Goal: Task Accomplishment & Management: Complete application form

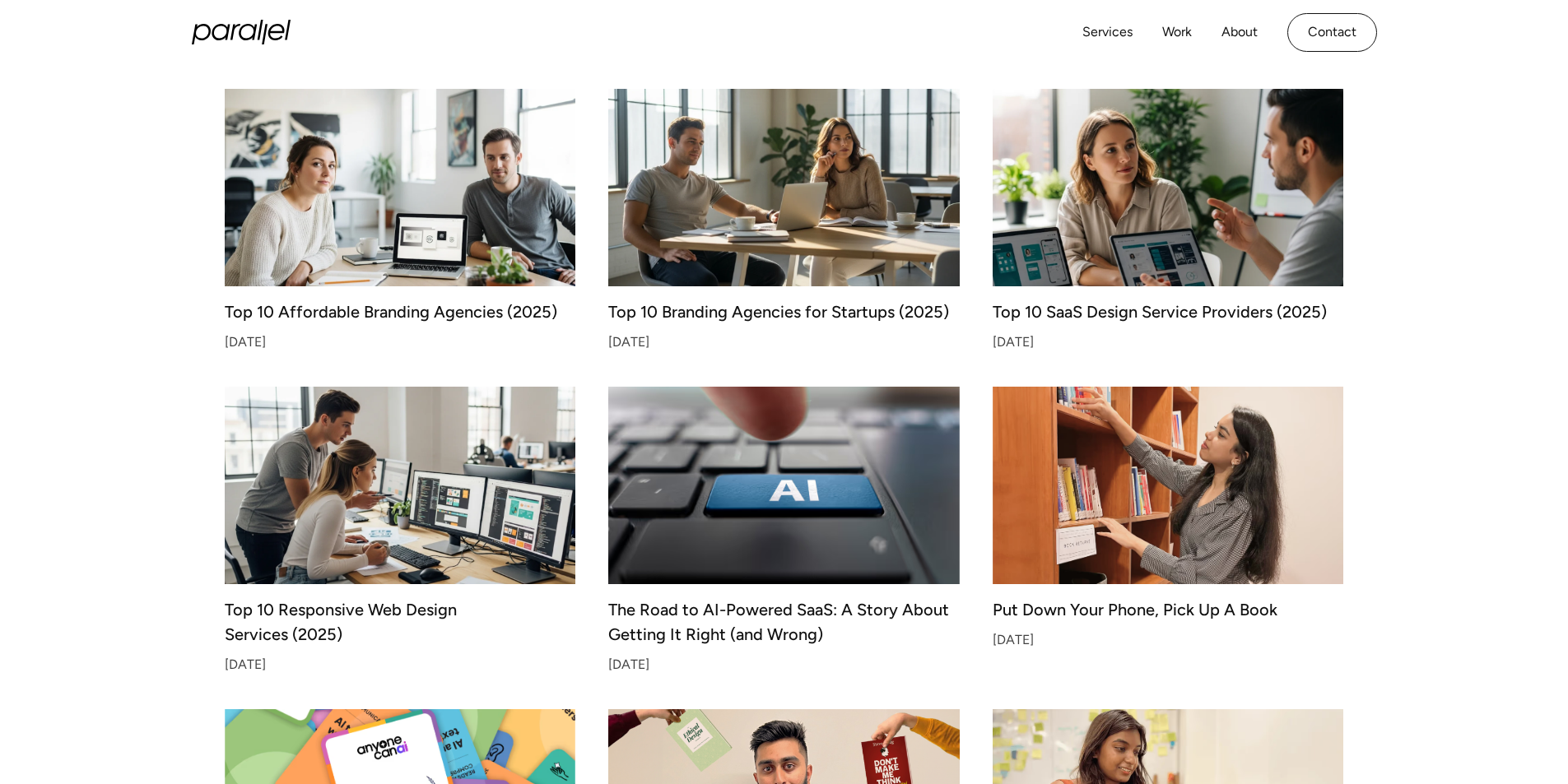
scroll to position [490, 0]
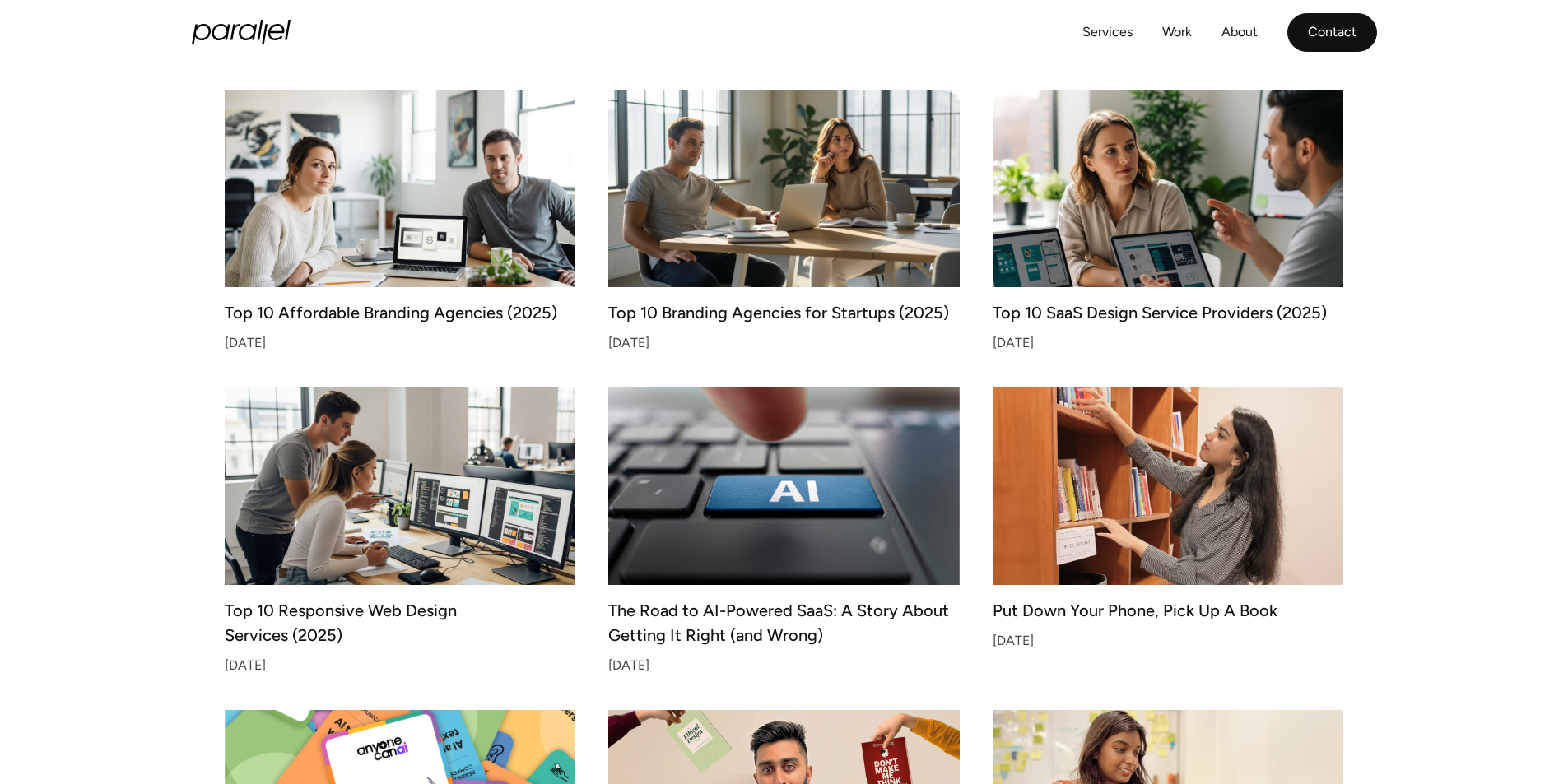
click at [1347, 35] on link "Contact" at bounding box center [1332, 33] width 90 height 39
click at [1337, 41] on link "Contact" at bounding box center [1332, 33] width 90 height 39
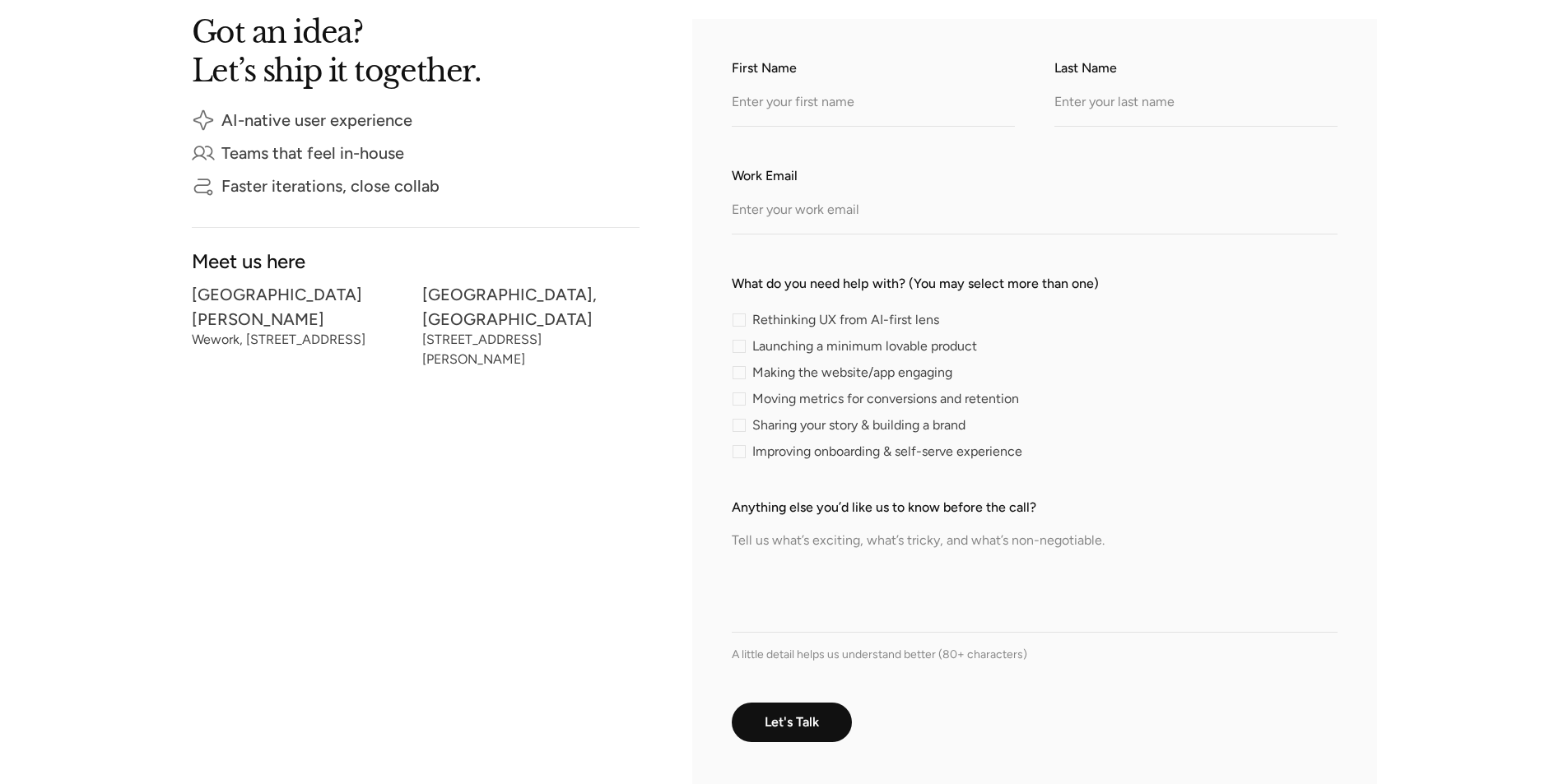
click at [813, 548] on textarea "Anything else you’d like us to know before the call?" at bounding box center [1033, 574] width 605 height 115
paste textarea "Can We Collaborate on a Link Exchange? Hi, I came across your site and really l…"
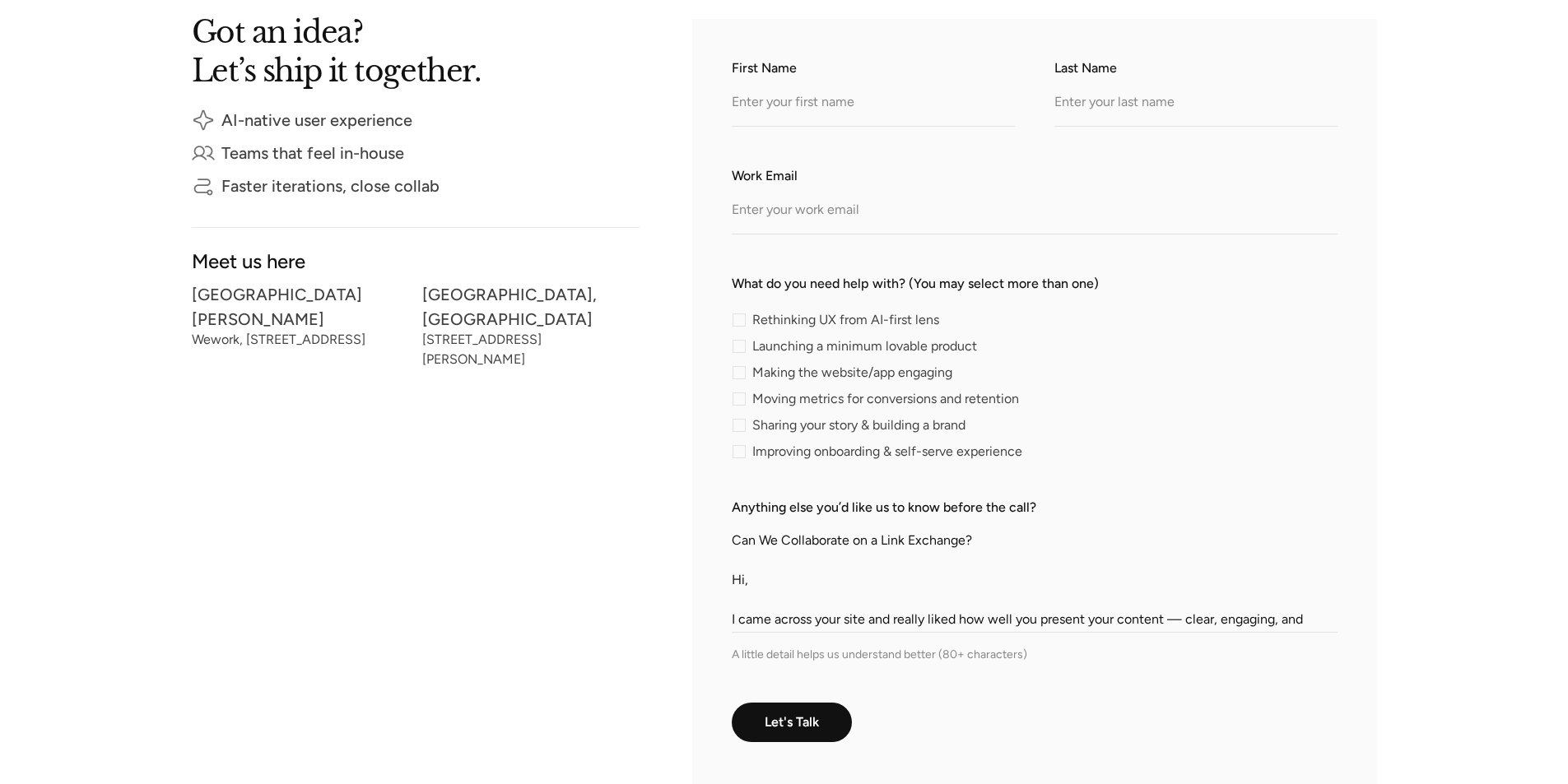
scroll to position [271, 0]
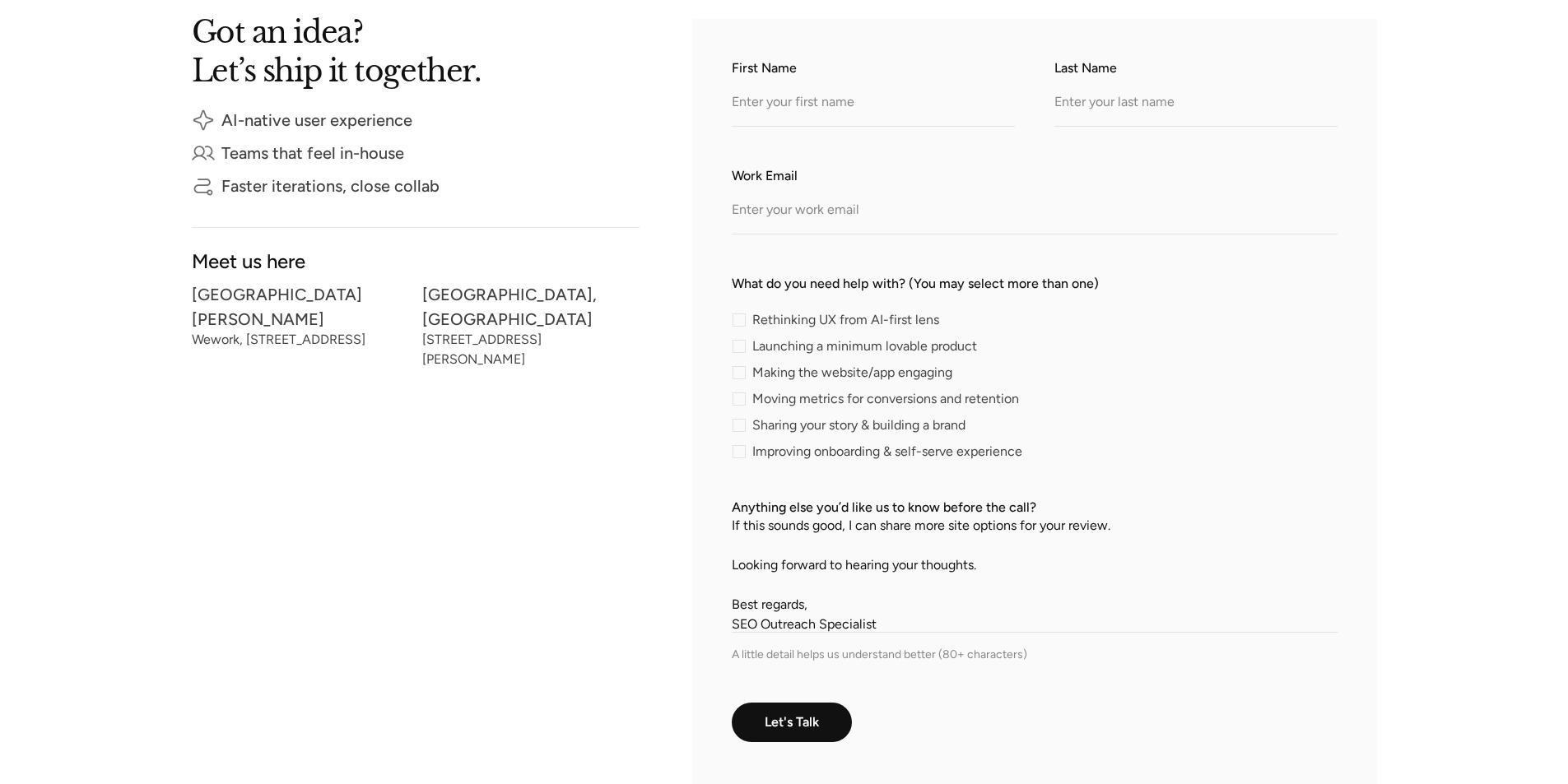
type textarea "Can We Collaborate on a Link Exchange? Hi, I came across your site and really l…"
click at [813, 377] on span "Making the website/app engaging" at bounding box center [852, 373] width 200 height 10
click at [742, 377] on input "Making the website/app engaging" at bounding box center [736, 372] width 11 height 11
checkbox input "true"
click at [779, 204] on input "Work Email" at bounding box center [1033, 211] width 605 height 45
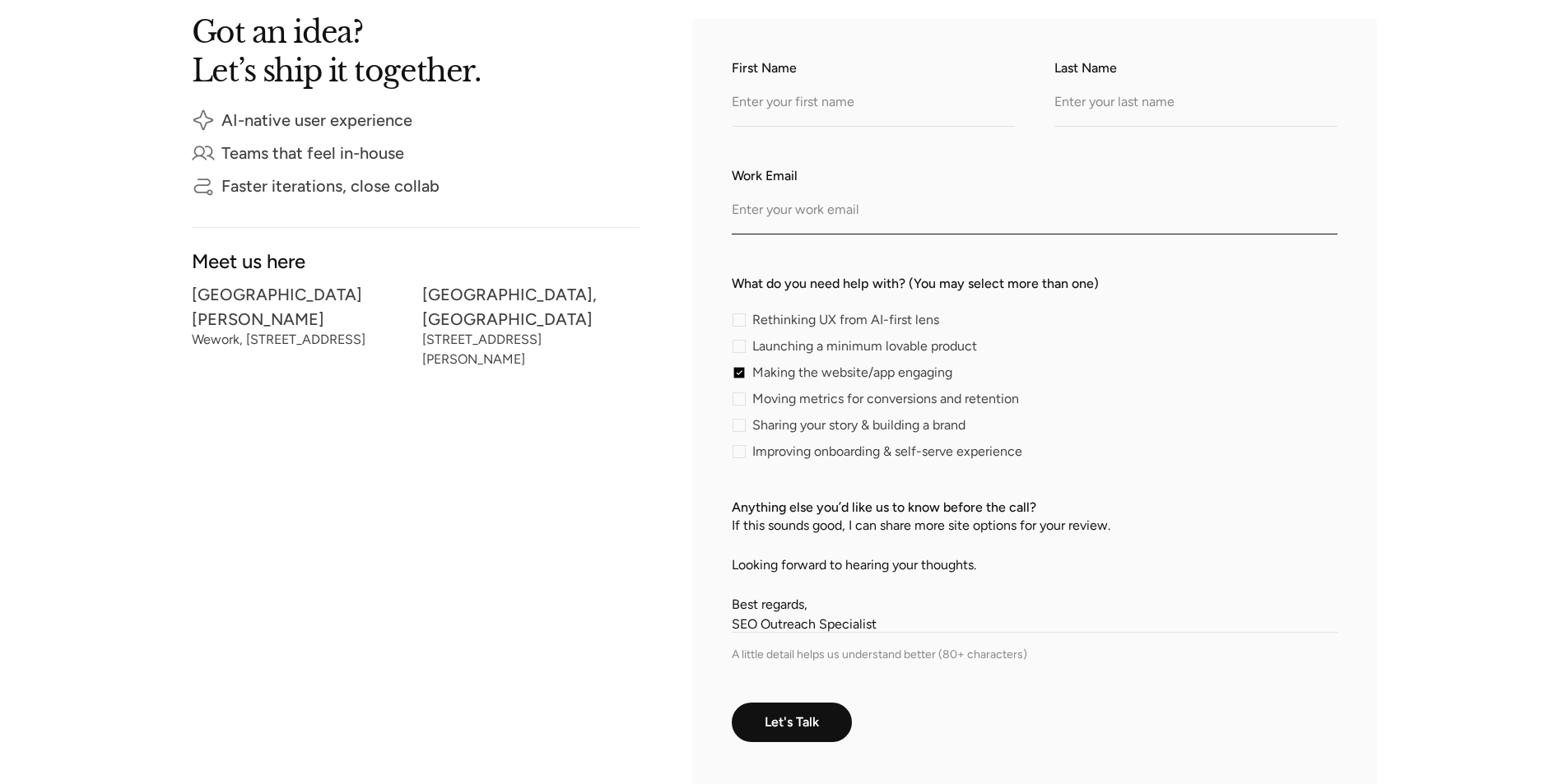
paste input "victoriapedrettioutreach@gmail.com"
type input "victoriapedrettioutreach@gmail.com"
click at [791, 111] on input "First Name" at bounding box center [873, 104] width 283 height 45
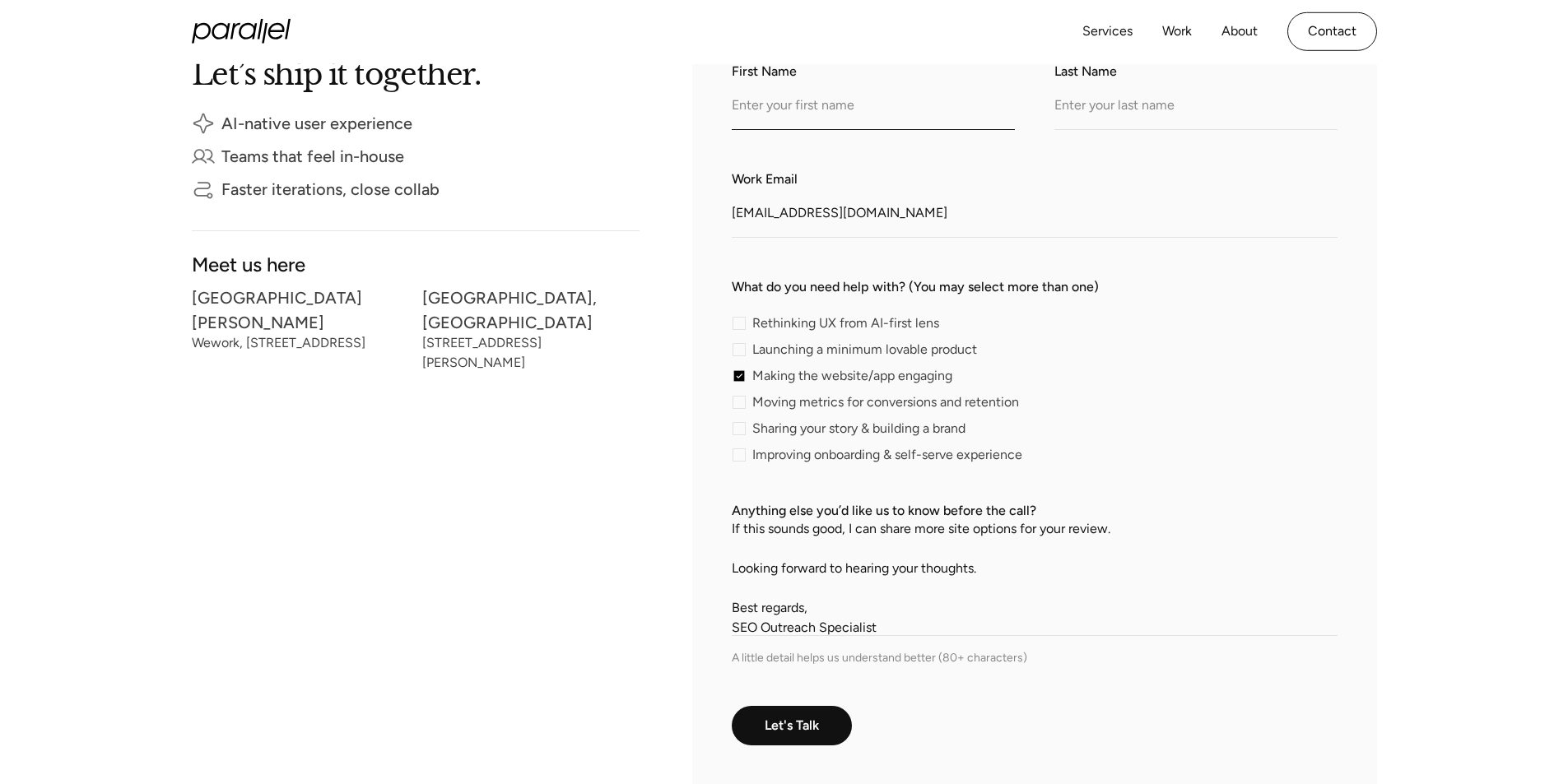
click at [774, 114] on input "First Name" at bounding box center [873, 107] width 283 height 45
type input "Victoria"
click at [1082, 110] on input "Last Name" at bounding box center [1195, 107] width 283 height 45
type input "Pedretti"
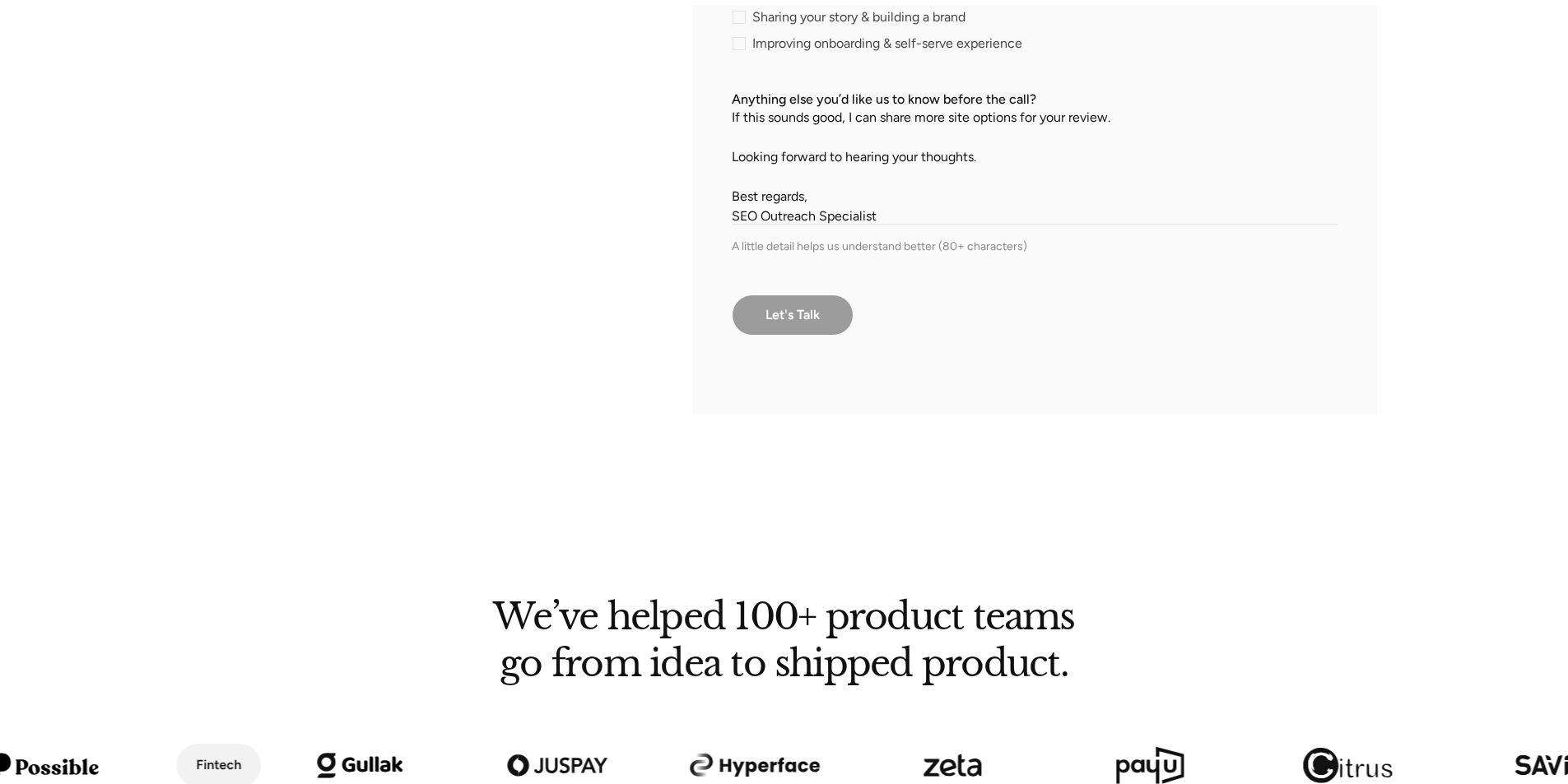
click at [815, 320] on input "Let's Talk" at bounding box center [792, 315] width 122 height 41
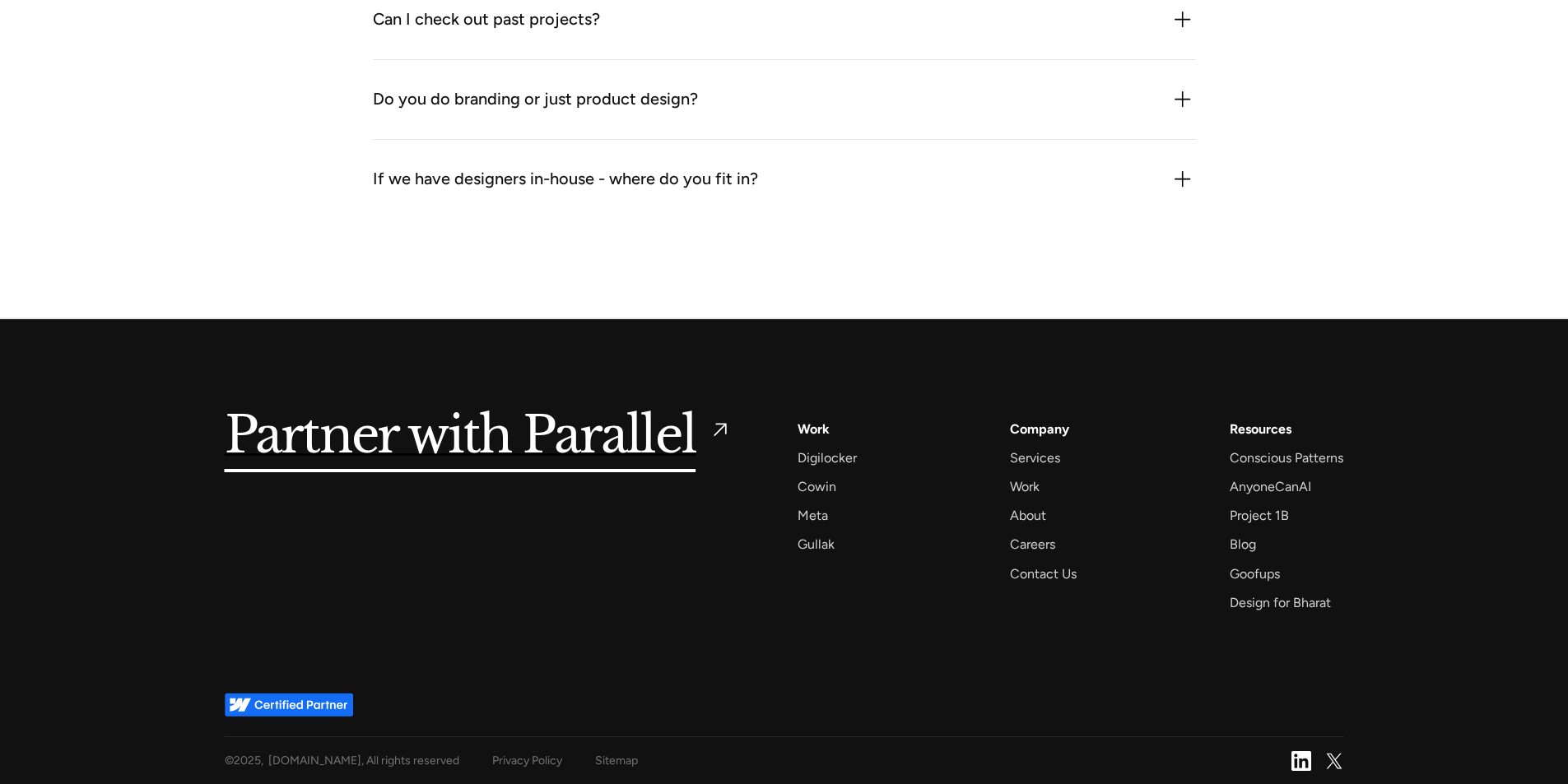
scroll to position [2507, 0]
